Goal: Find specific page/section: Find specific page/section

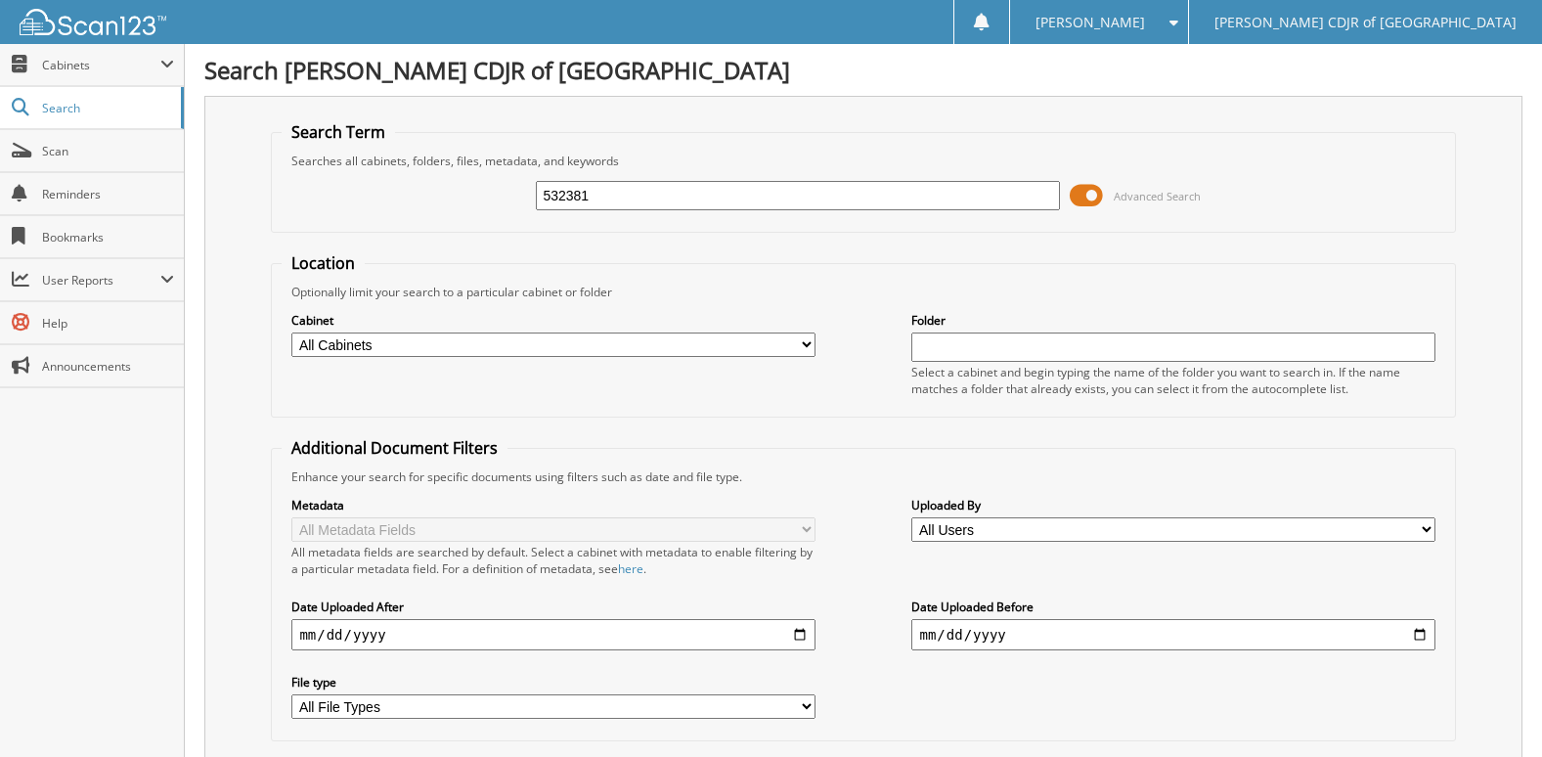
type input "532381"
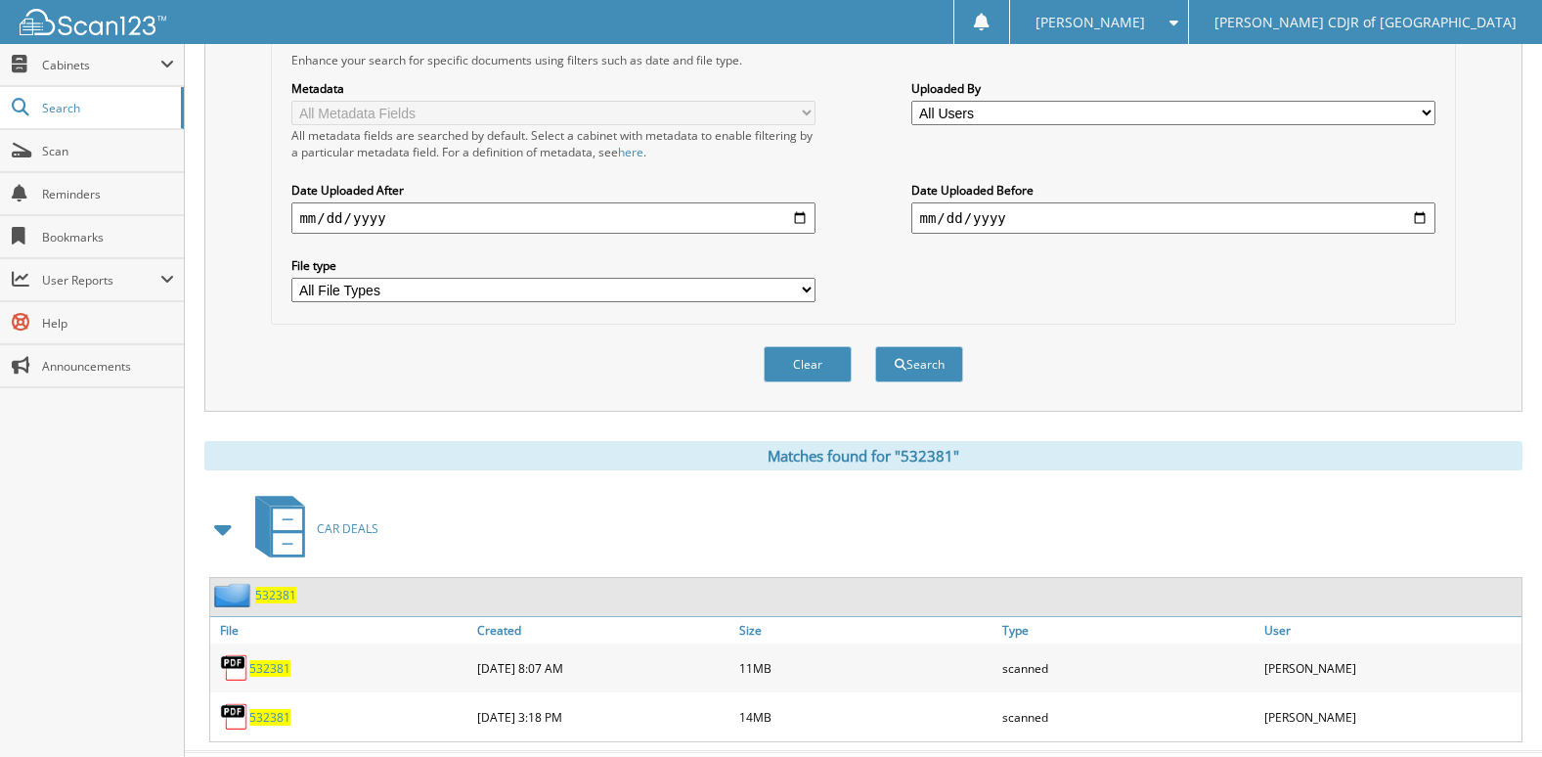
scroll to position [462, 0]
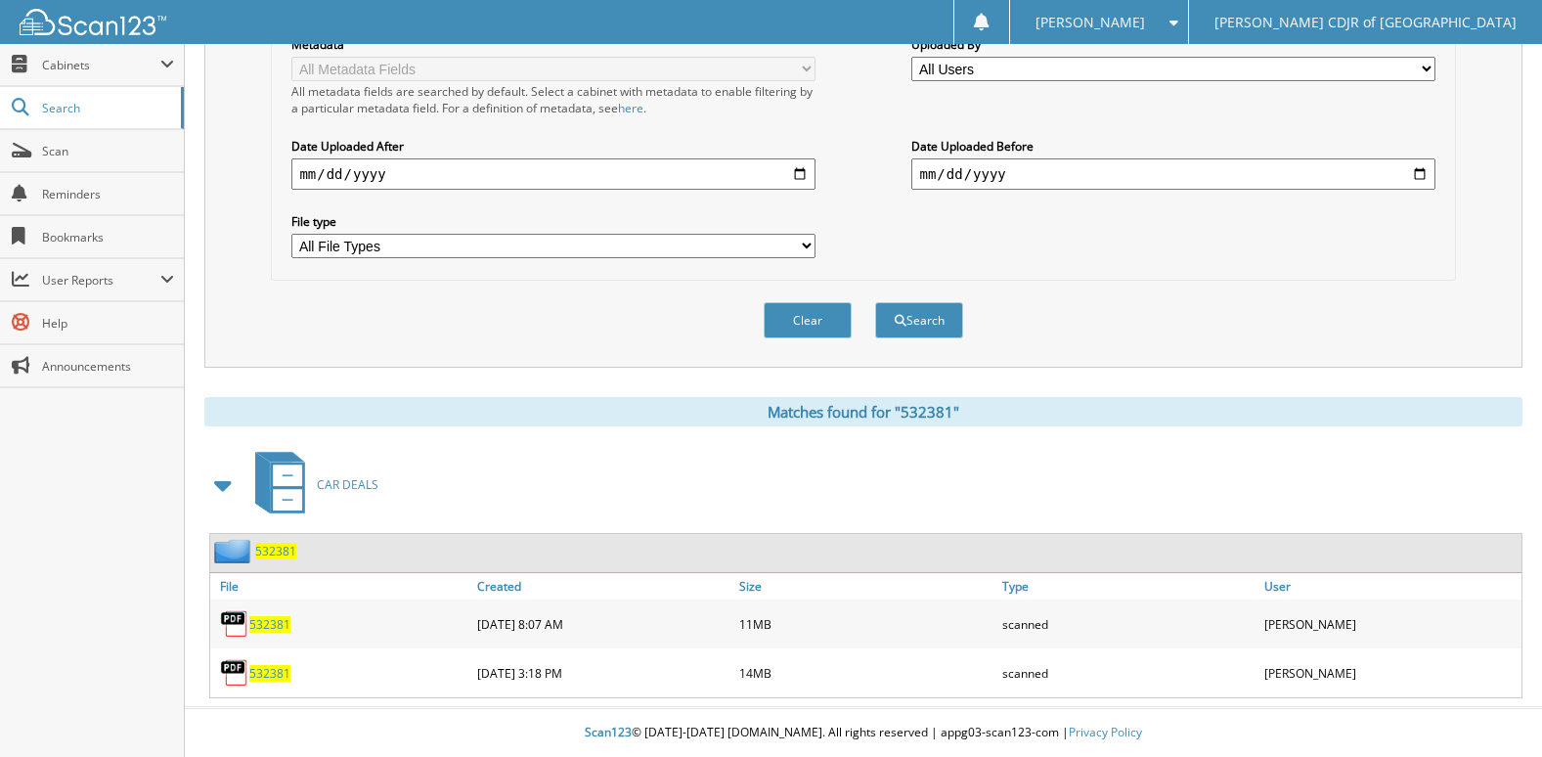
click at [273, 626] on span "532381" at bounding box center [269, 624] width 41 height 17
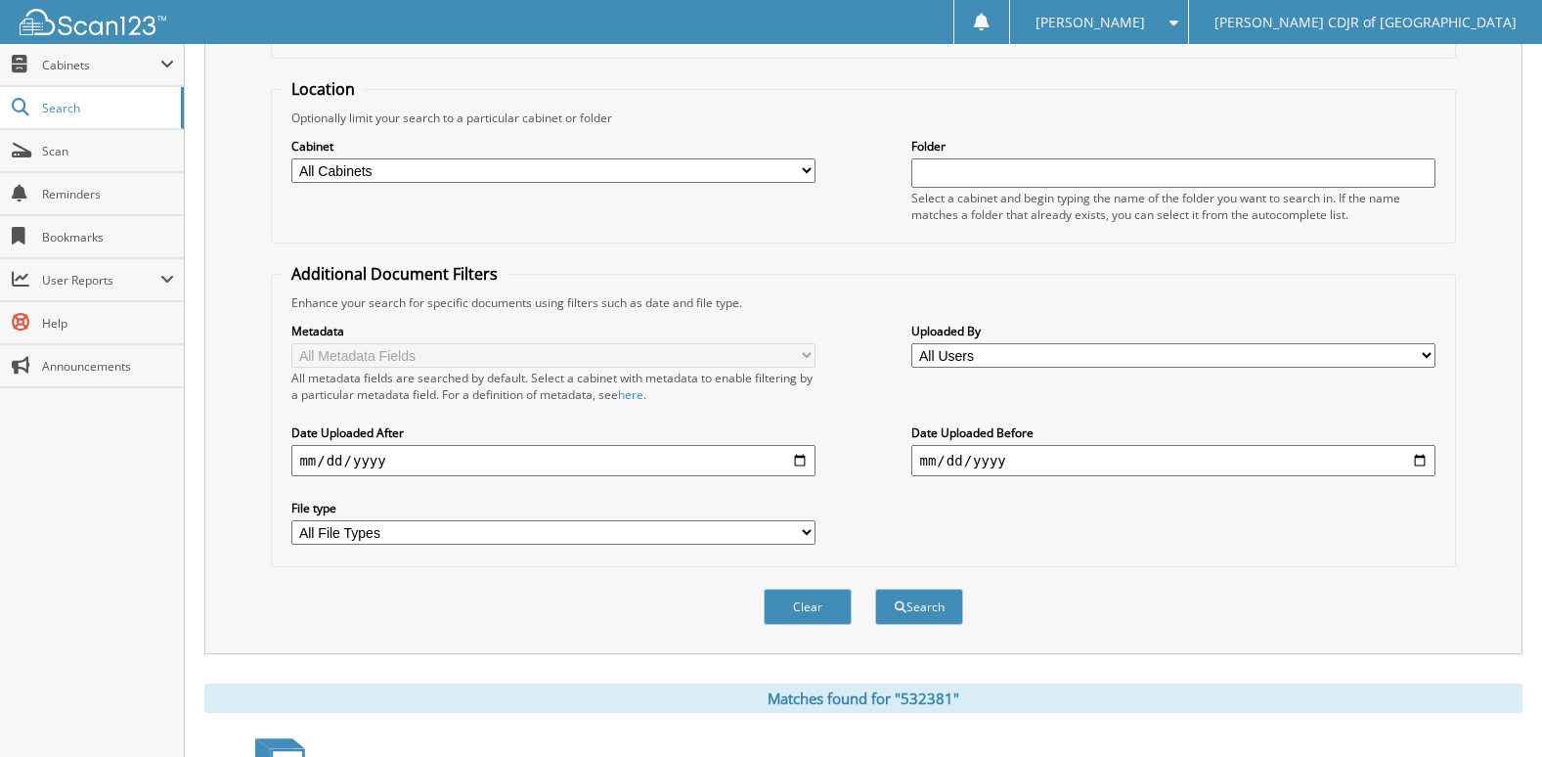
scroll to position [168, 0]
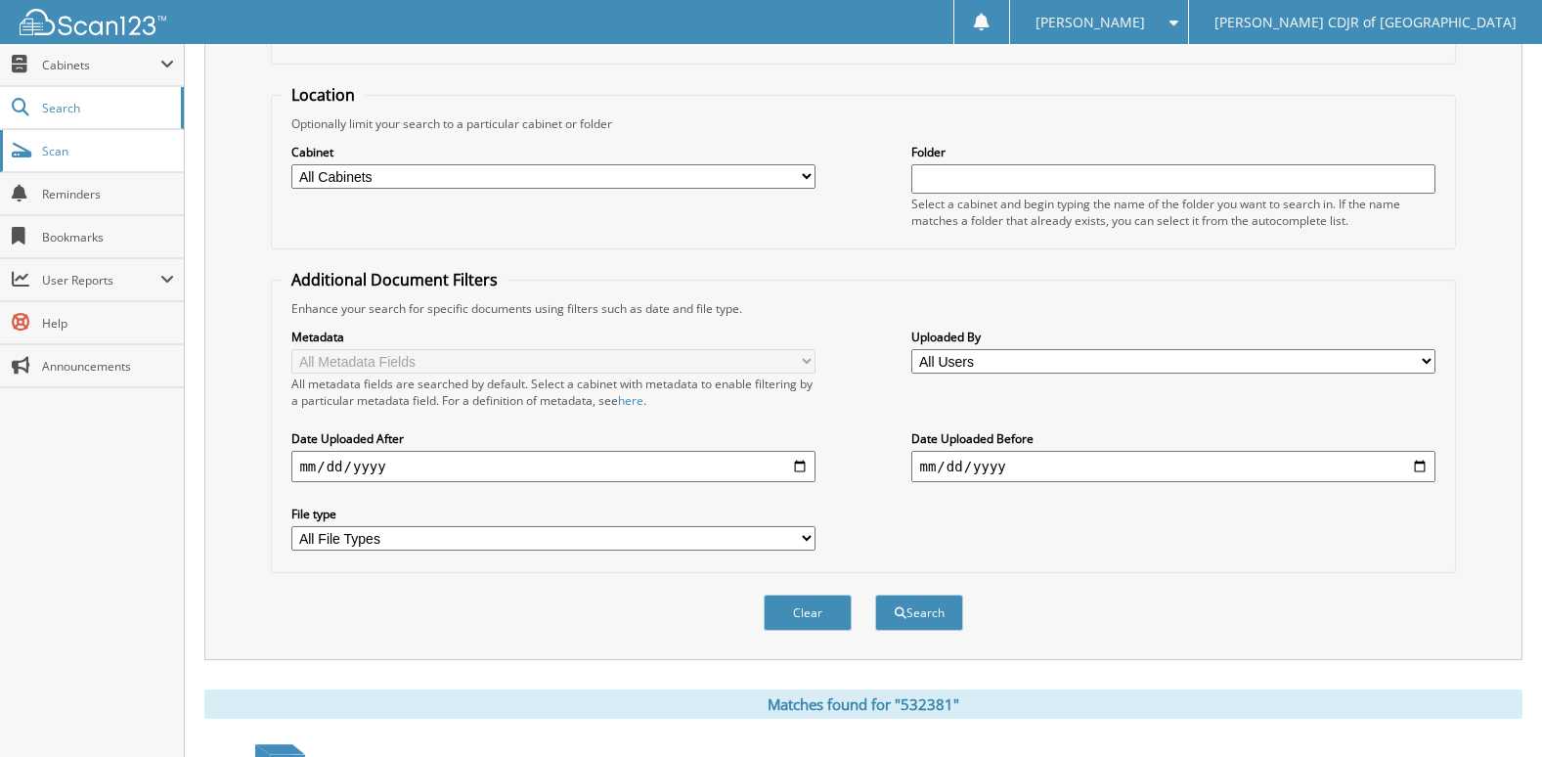
click at [65, 152] on span "Scan" at bounding box center [108, 151] width 132 height 17
